Goal: Browse casually: Explore the website without a specific task or goal

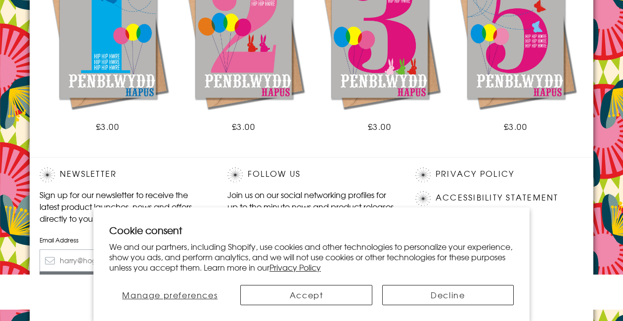
scroll to position [731, 0]
